Goal: Find contact information: Find contact information

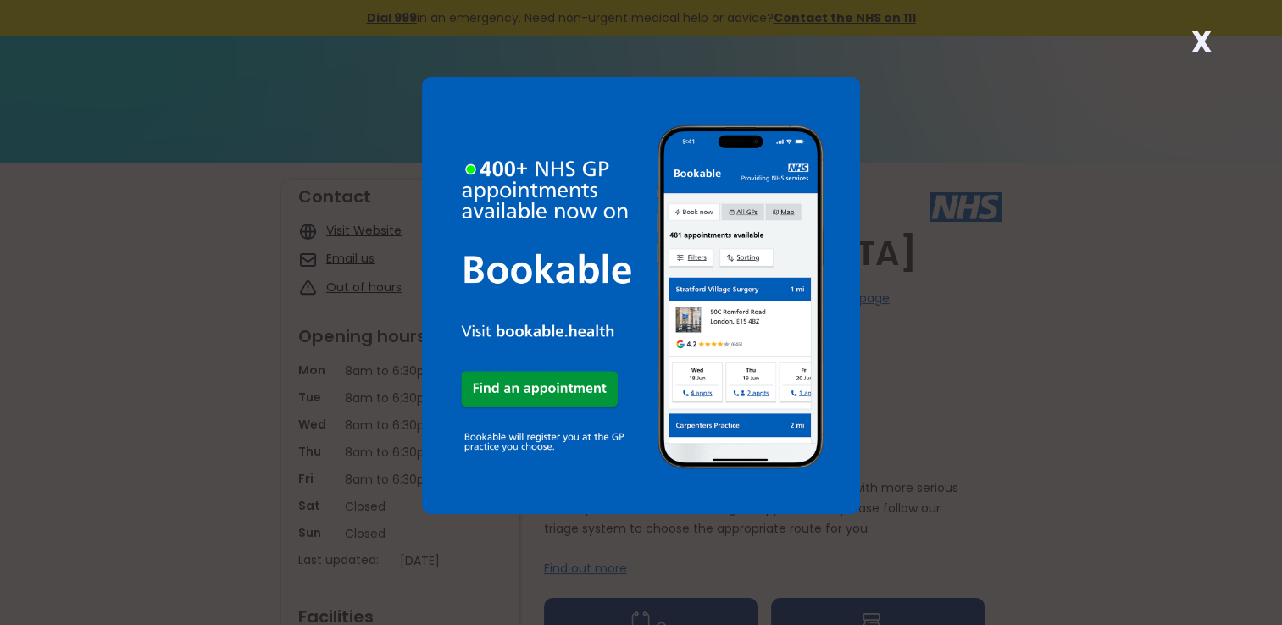
click at [1194, 47] on strong "X" at bounding box center [1200, 41] width 20 height 41
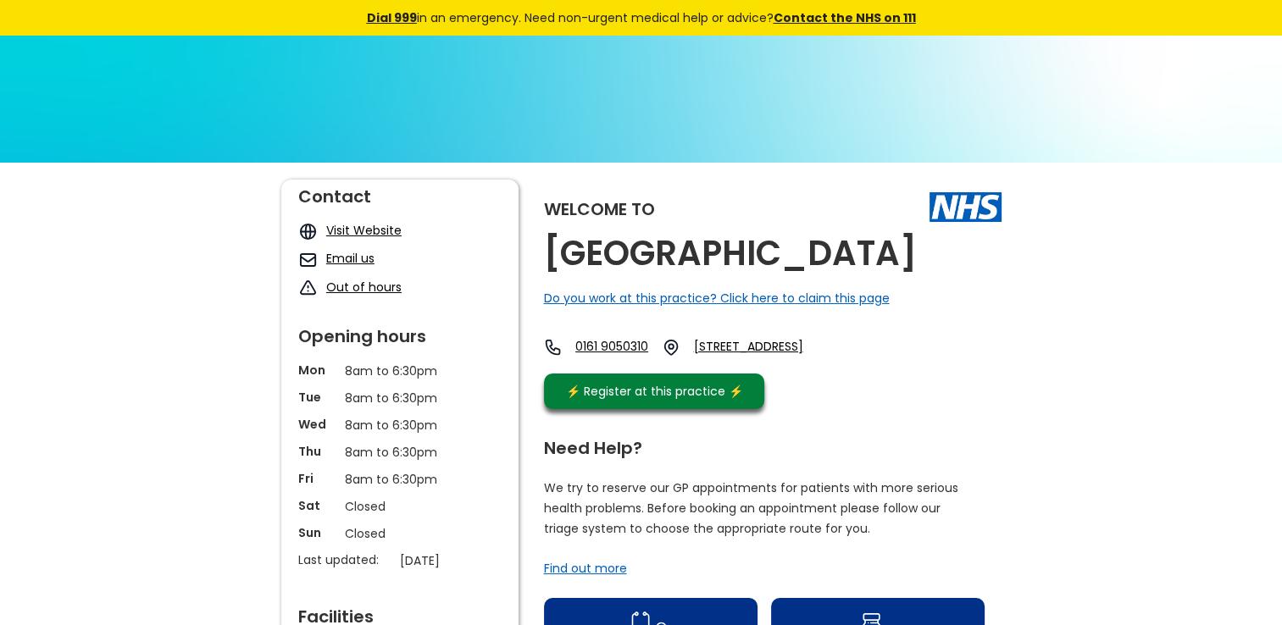
click at [363, 259] on link "Email us" at bounding box center [350, 258] width 48 height 17
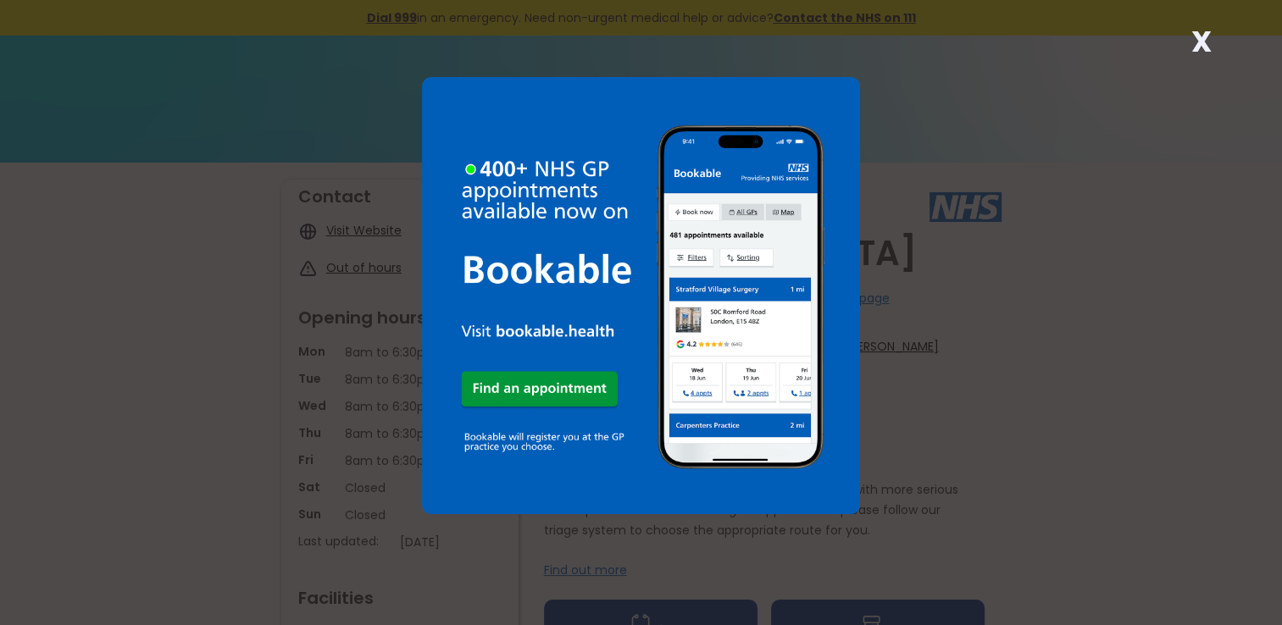
click at [1197, 38] on strong "X" at bounding box center [1200, 41] width 20 height 41
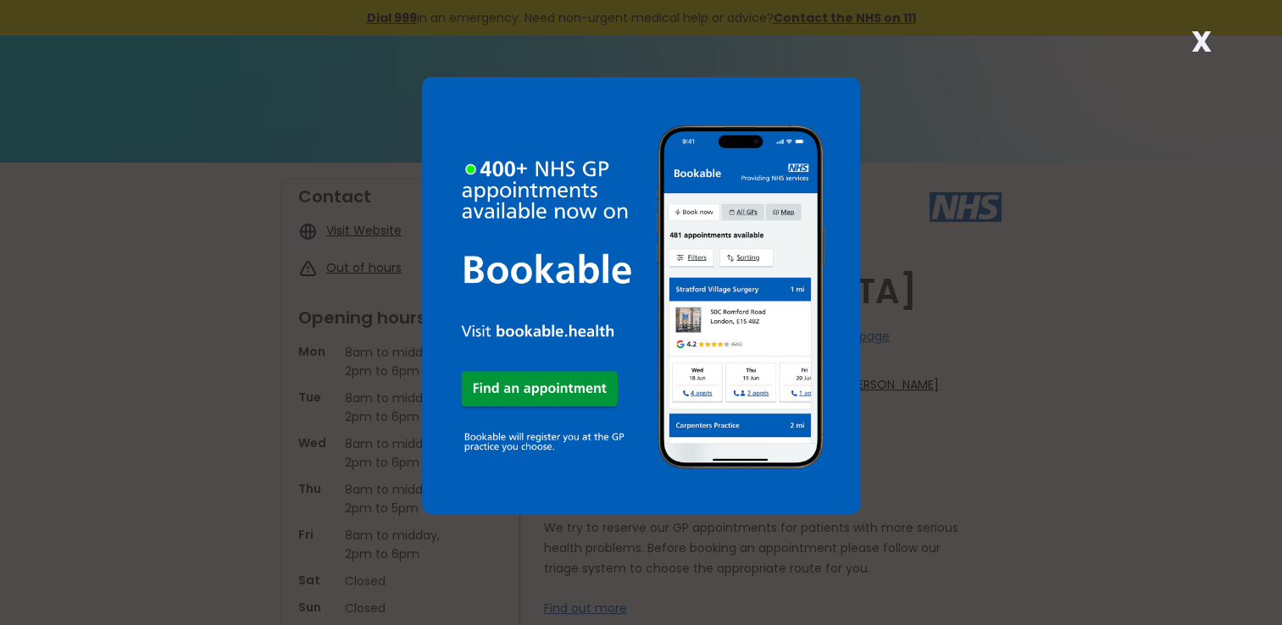
click at [1211, 38] on div "X" at bounding box center [1200, 48] width 34 height 34
